Goal: Check status: Check status

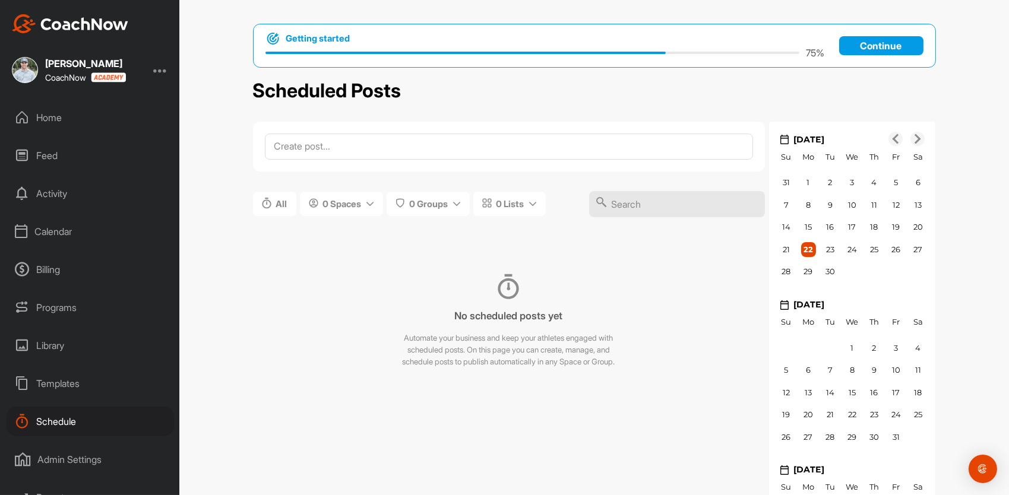
click at [59, 239] on div "Calendar" at bounding box center [91, 232] width 168 height 30
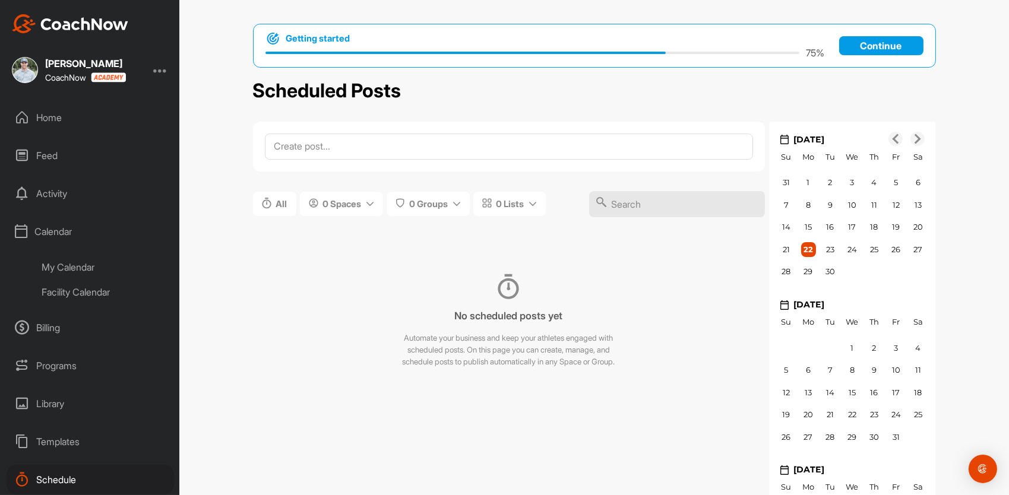
click at [86, 294] on div "Facility Calendar" at bounding box center [103, 292] width 141 height 25
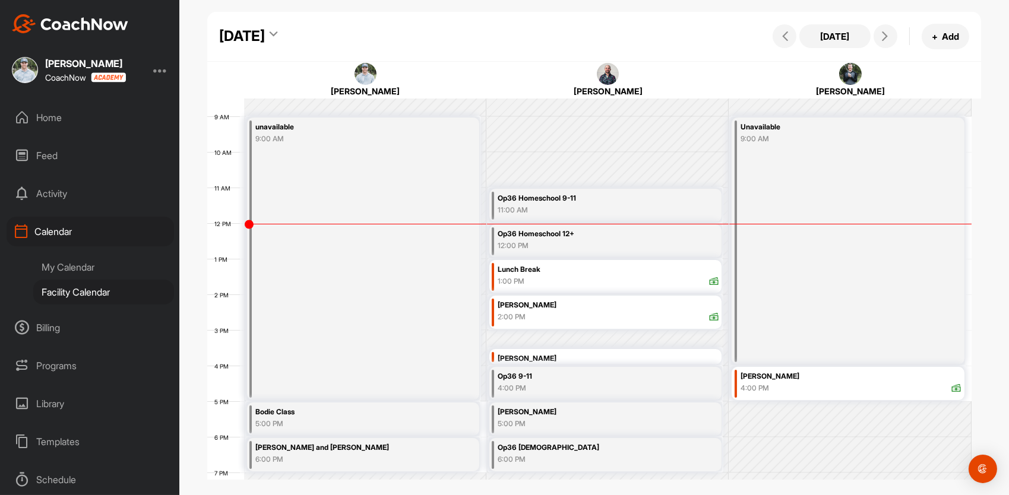
scroll to position [336, 0]
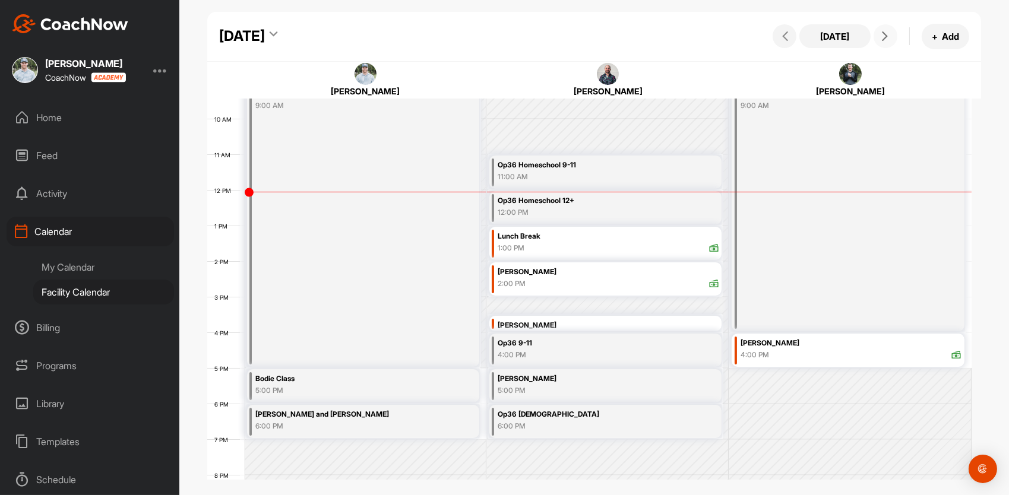
click at [879, 37] on span at bounding box center [886, 36] width 14 height 10
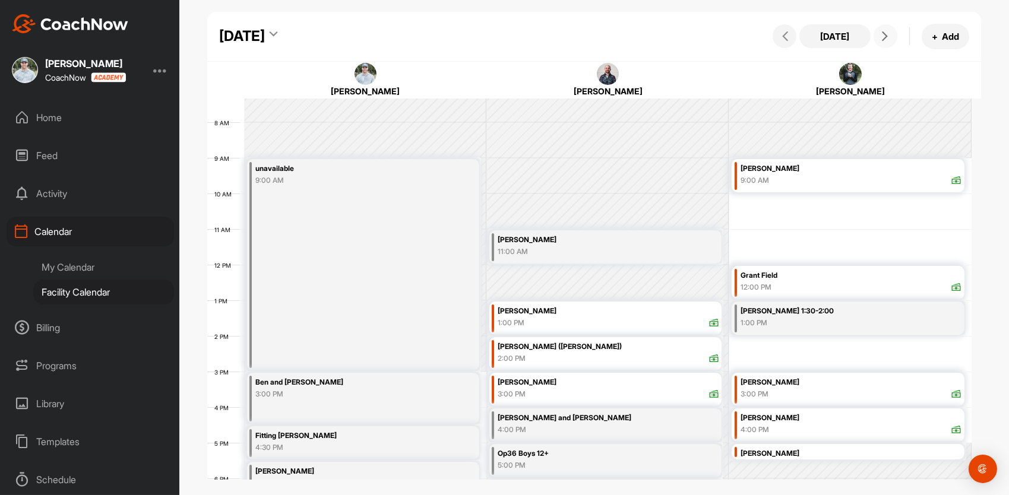
scroll to position [165, 0]
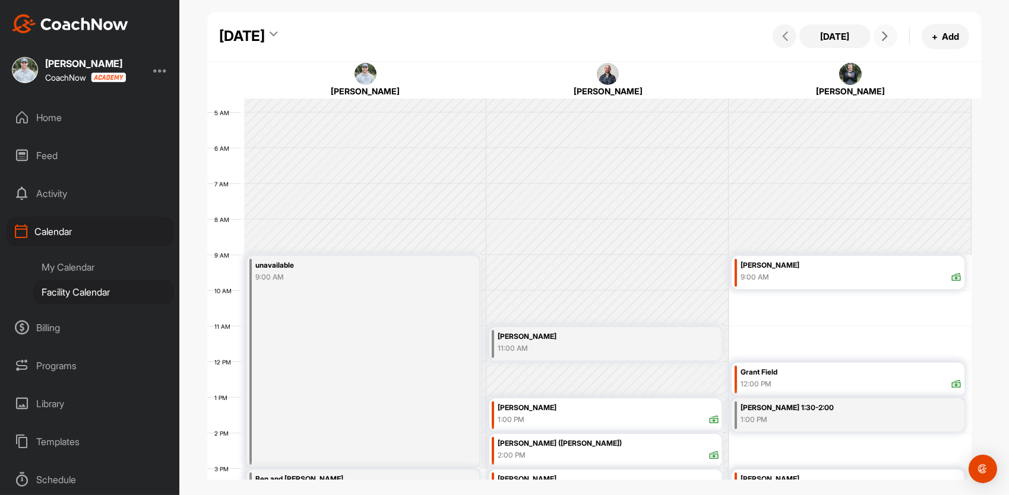
click at [886, 41] on button at bounding box center [886, 36] width 24 height 24
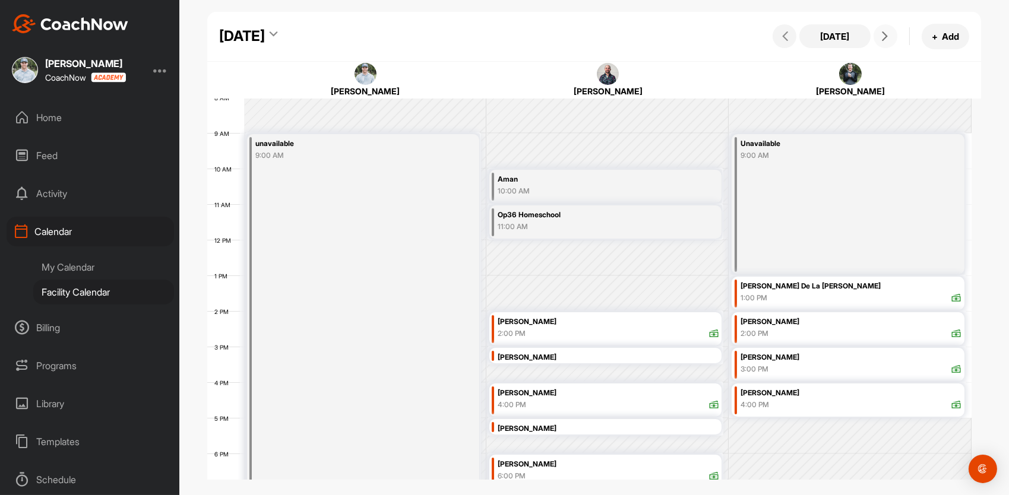
scroll to position [289, 0]
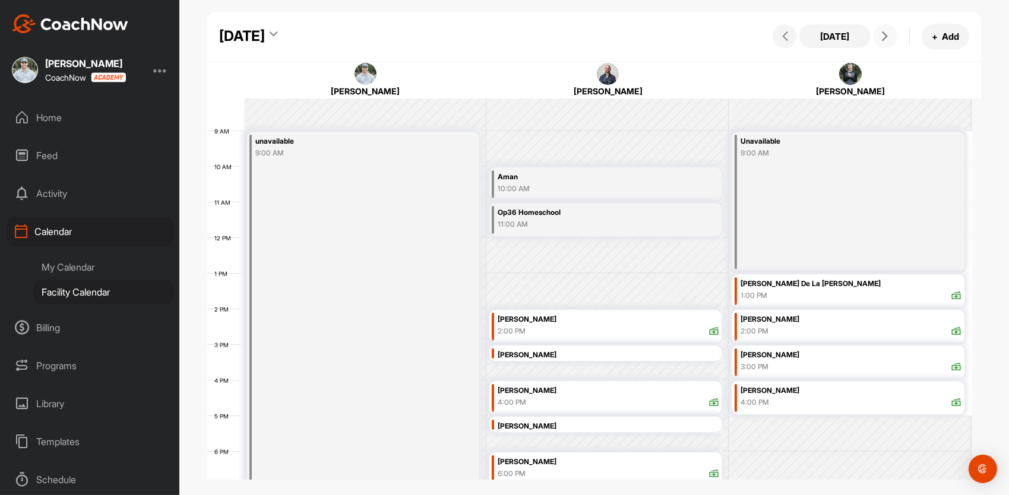
click at [888, 40] on icon at bounding box center [885, 36] width 10 height 10
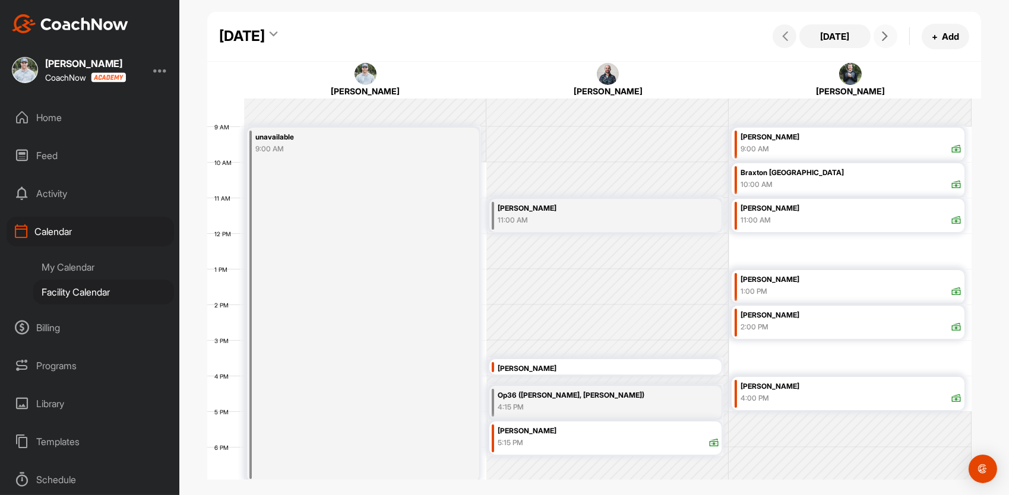
scroll to position [293, 0]
click at [890, 33] on span at bounding box center [886, 36] width 14 height 10
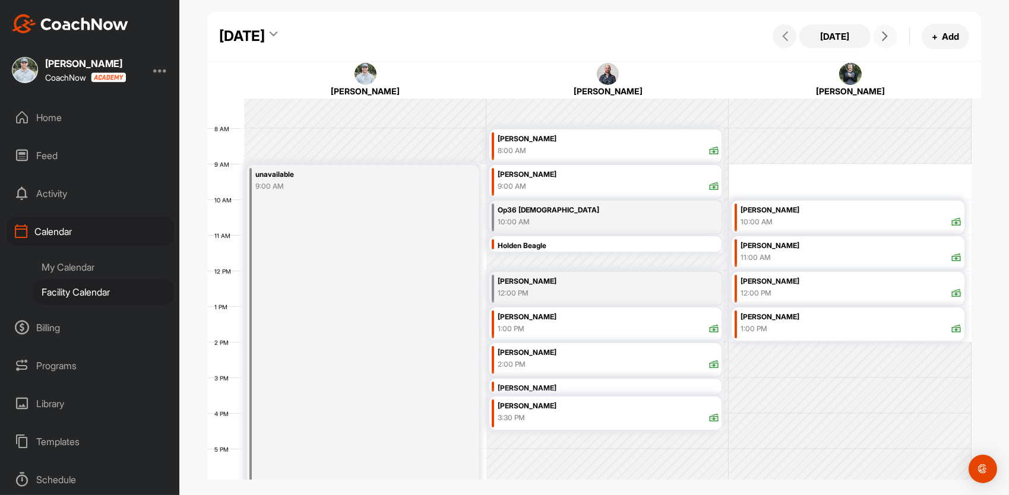
scroll to position [256, 0]
click at [885, 34] on icon at bounding box center [885, 36] width 10 height 10
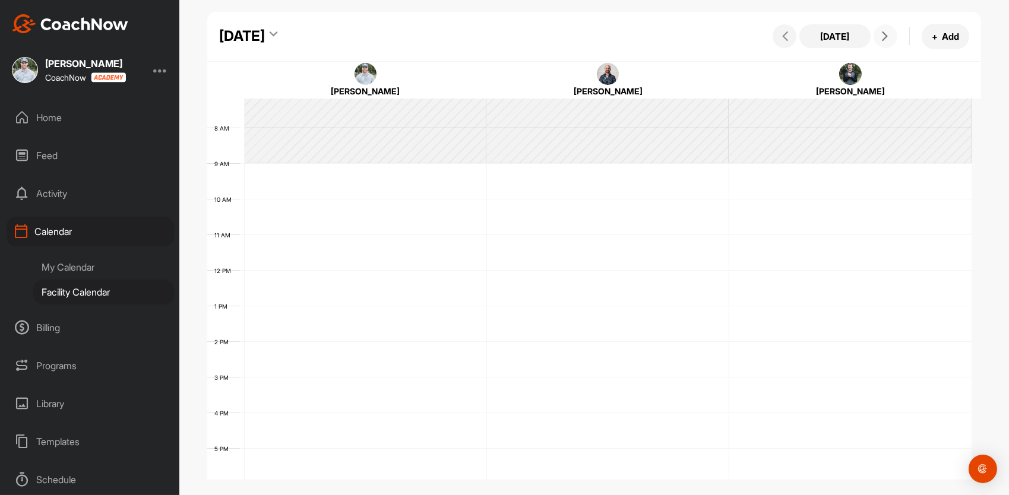
scroll to position [206, 0]
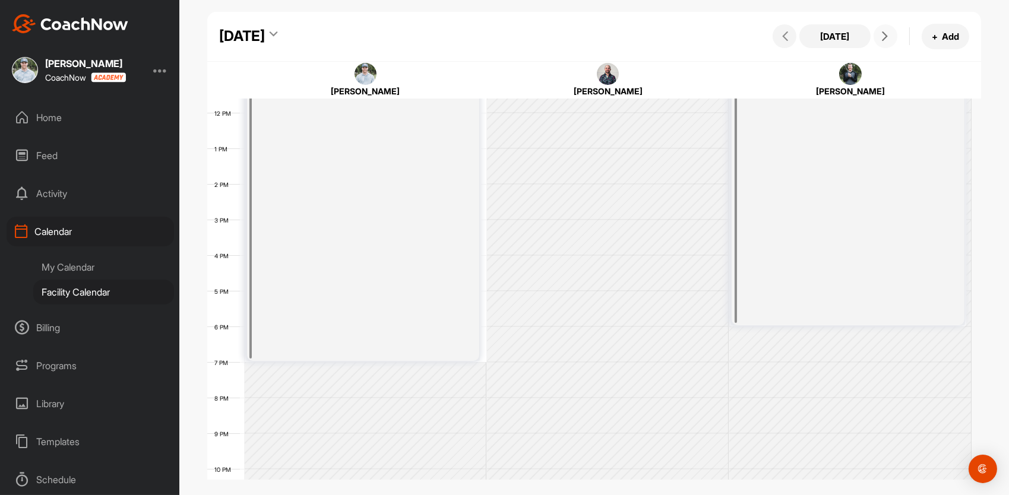
click at [884, 42] on button at bounding box center [886, 36] width 24 height 24
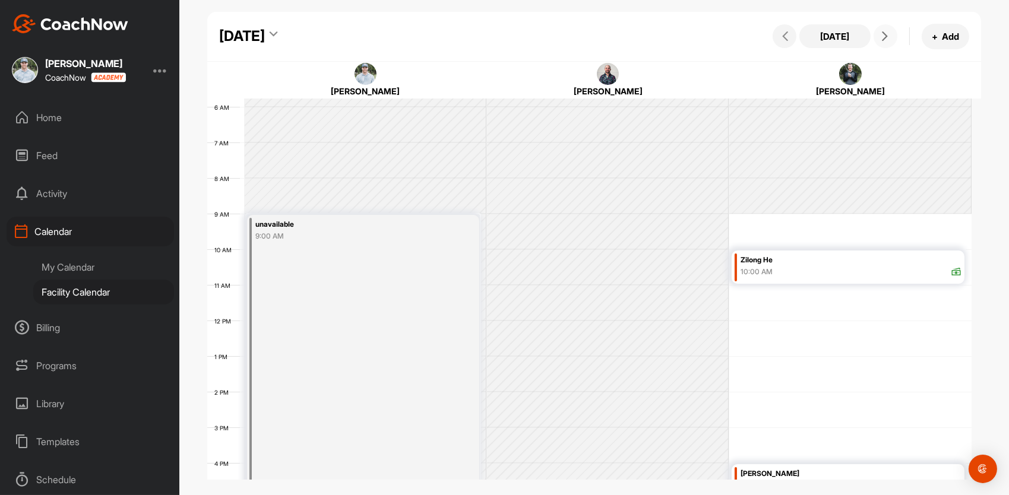
scroll to position [318, 0]
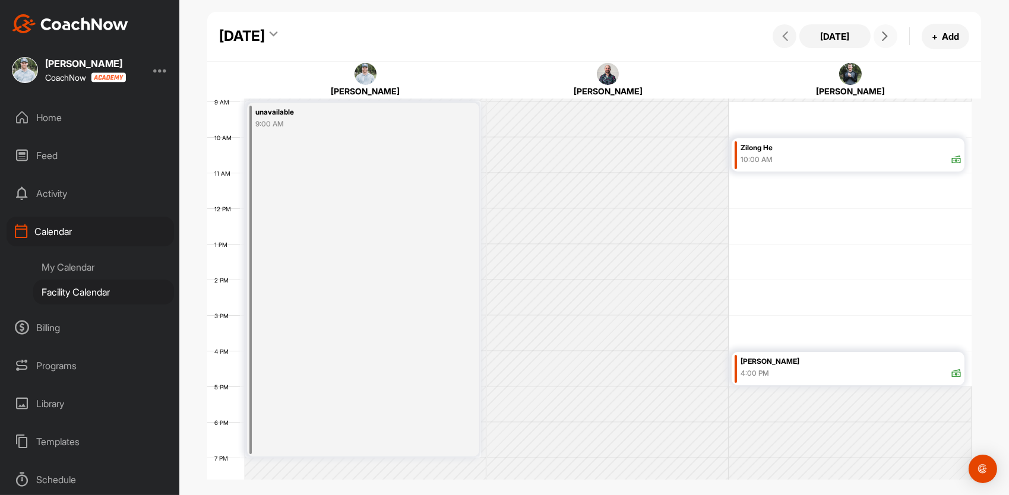
click at [884, 34] on icon at bounding box center [885, 36] width 10 height 10
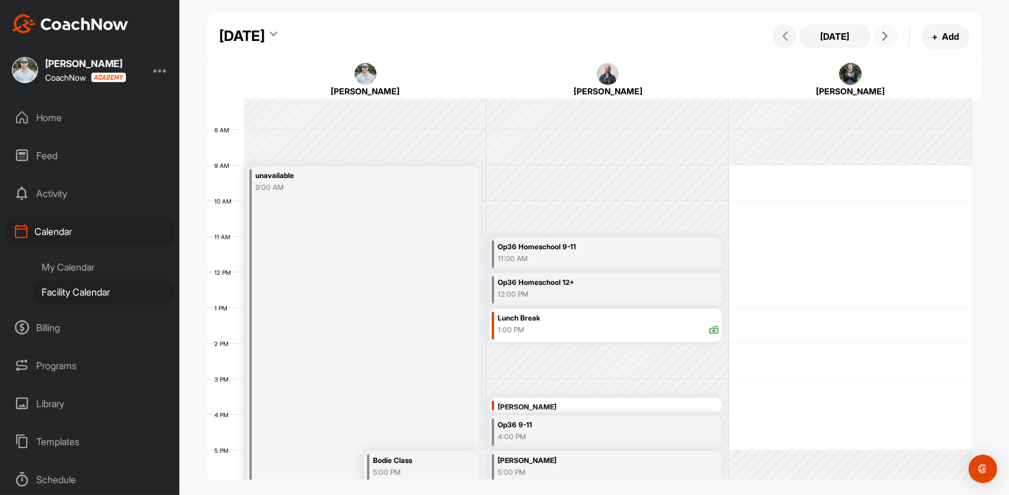
scroll to position [312, 0]
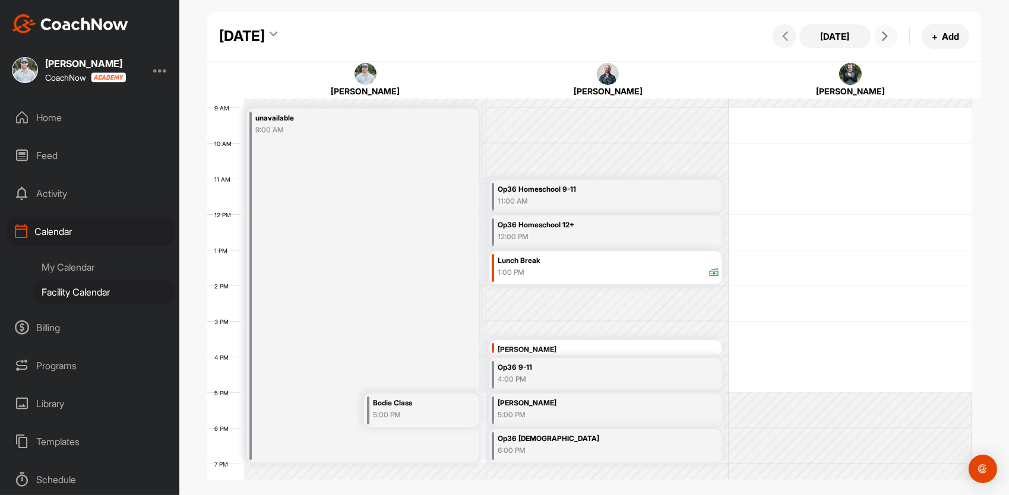
click at [884, 34] on icon at bounding box center [885, 36] width 10 height 10
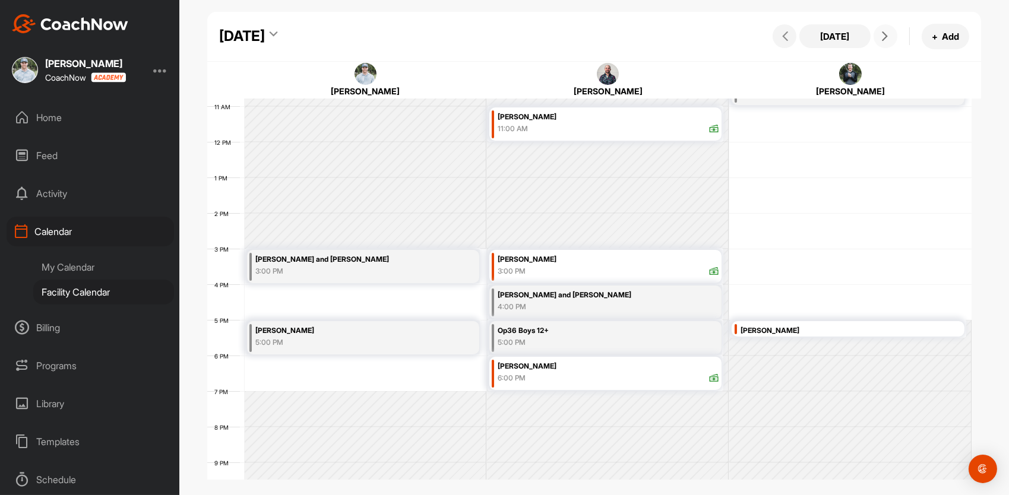
scroll to position [385, 0]
click at [884, 40] on icon at bounding box center [885, 36] width 10 height 10
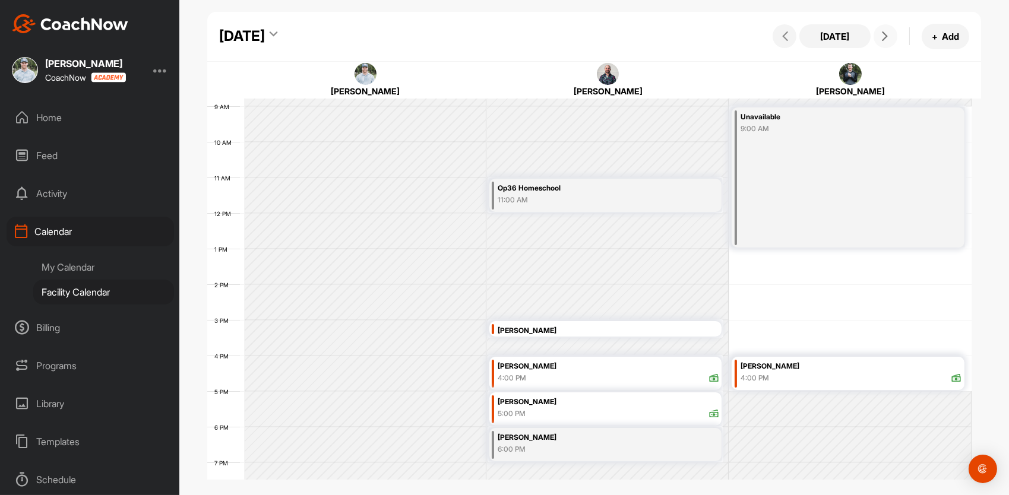
scroll to position [312, 0]
click at [883, 37] on icon at bounding box center [885, 36] width 10 height 10
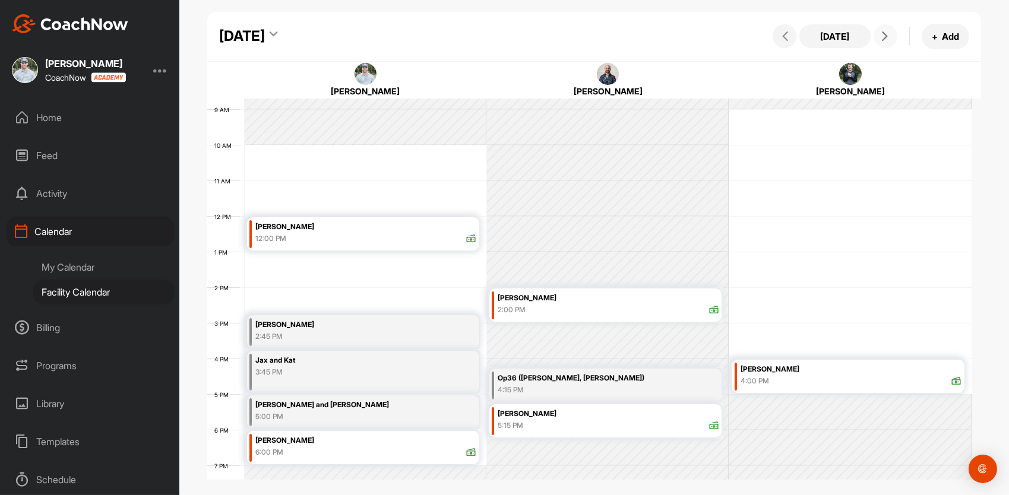
scroll to position [311, 0]
